Goal: Check status: Check status

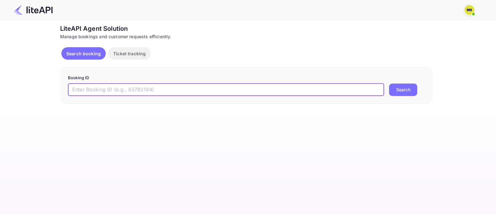
click at [118, 87] on input "text" at bounding box center [226, 89] width 316 height 12
paste input "8806589"
type input "8806589"
click at [399, 91] on button "Search" at bounding box center [403, 89] width 28 height 12
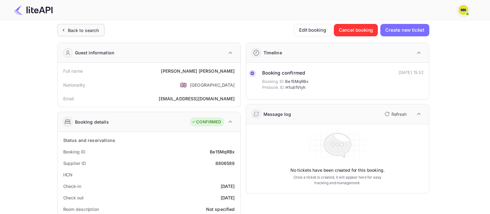
click at [69, 30] on div "Back to search" at bounding box center [83, 30] width 31 height 7
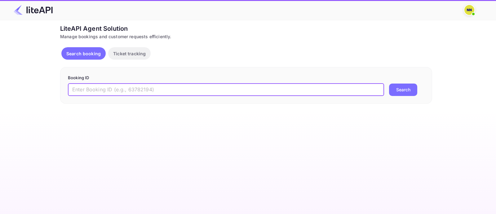
drag, startPoint x: 92, startPoint y: 93, endPoint x: 95, endPoint y: 91, distance: 4.2
click at [92, 93] on input "text" at bounding box center [226, 89] width 316 height 12
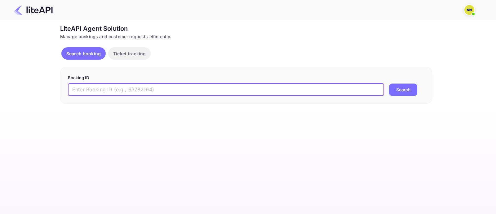
paste input "8824348"
type input "8824348"
click at [401, 90] on button "Search" at bounding box center [403, 89] width 28 height 12
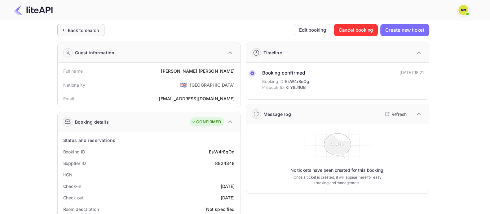
click at [64, 29] on icon at bounding box center [63, 30] width 7 height 6
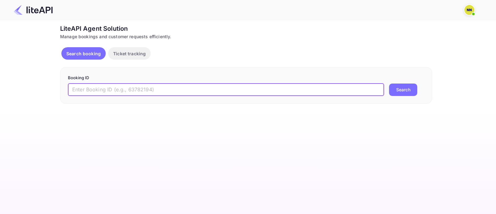
drag, startPoint x: 138, startPoint y: 87, endPoint x: 141, endPoint y: 85, distance: 3.9
click at [139, 87] on input "text" at bounding box center [226, 89] width 316 height 12
paste input "7888773"
type input "7888773"
click at [397, 94] on button "Search" at bounding box center [403, 89] width 28 height 12
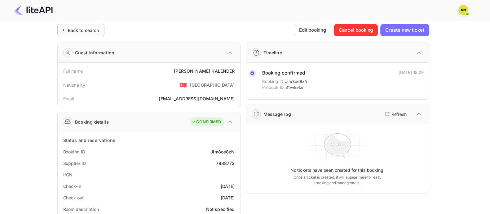
click at [83, 33] on div "Back to search" at bounding box center [83, 30] width 31 height 7
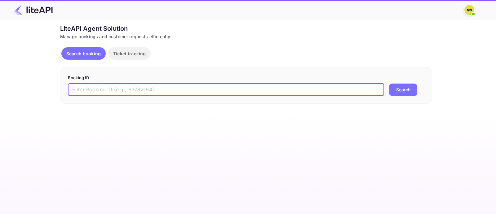
drag, startPoint x: 100, startPoint y: 89, endPoint x: 110, endPoint y: 88, distance: 9.3
click at [100, 89] on input "text" at bounding box center [226, 89] width 316 height 12
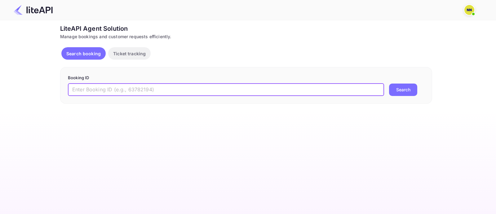
paste input "8006188"
type input "8006188"
click at [397, 94] on button "Search" at bounding box center [403, 89] width 28 height 12
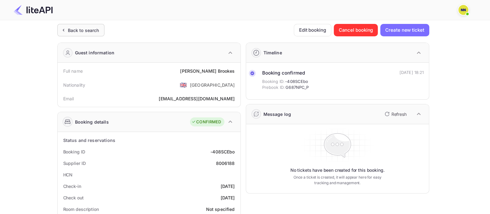
click at [83, 33] on div "Back to search" at bounding box center [83, 30] width 31 height 7
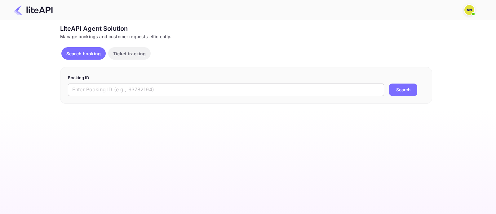
click at [84, 87] on input "text" at bounding box center [226, 89] width 316 height 12
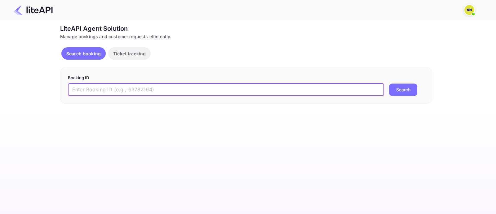
paste input "8762564"
type input "8762564"
click at [409, 91] on button "Search" at bounding box center [403, 89] width 28 height 12
